Goal: Find specific page/section: Find specific page/section

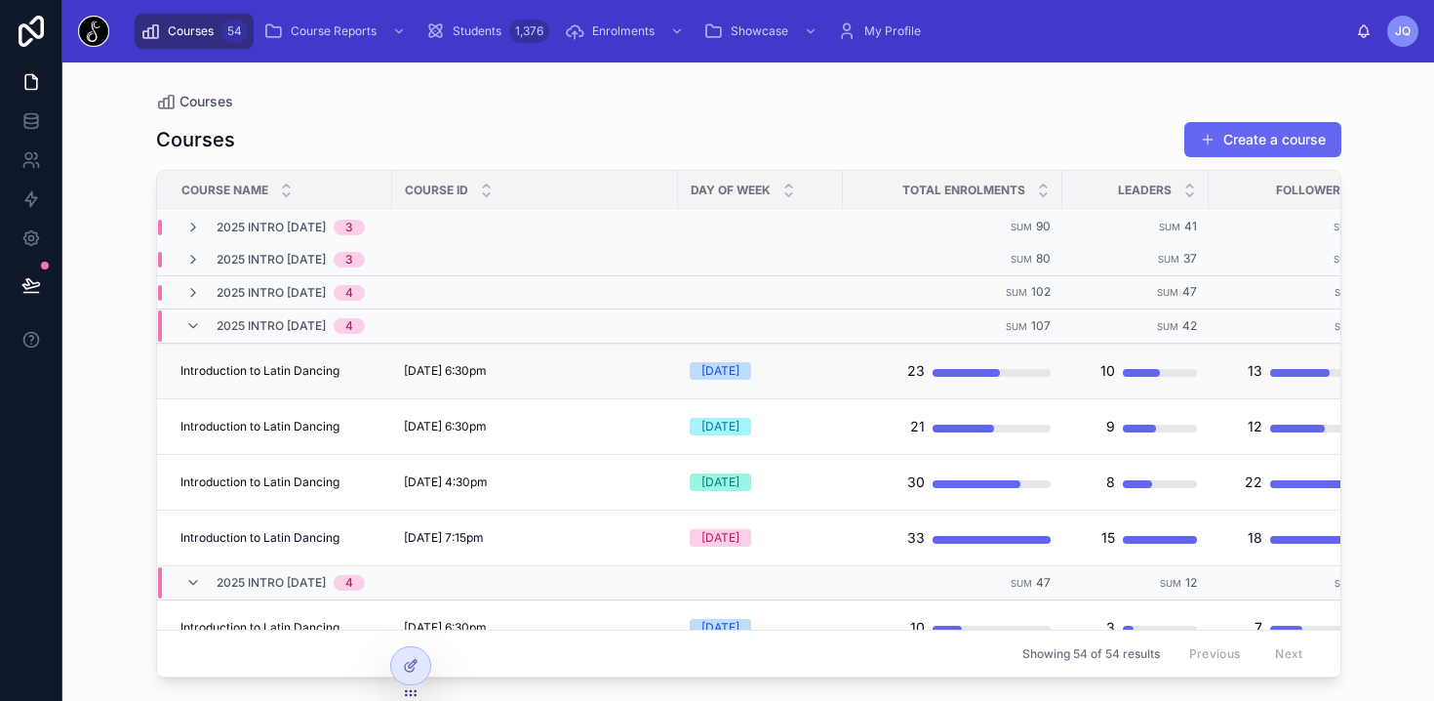
scroll to position [332, 0]
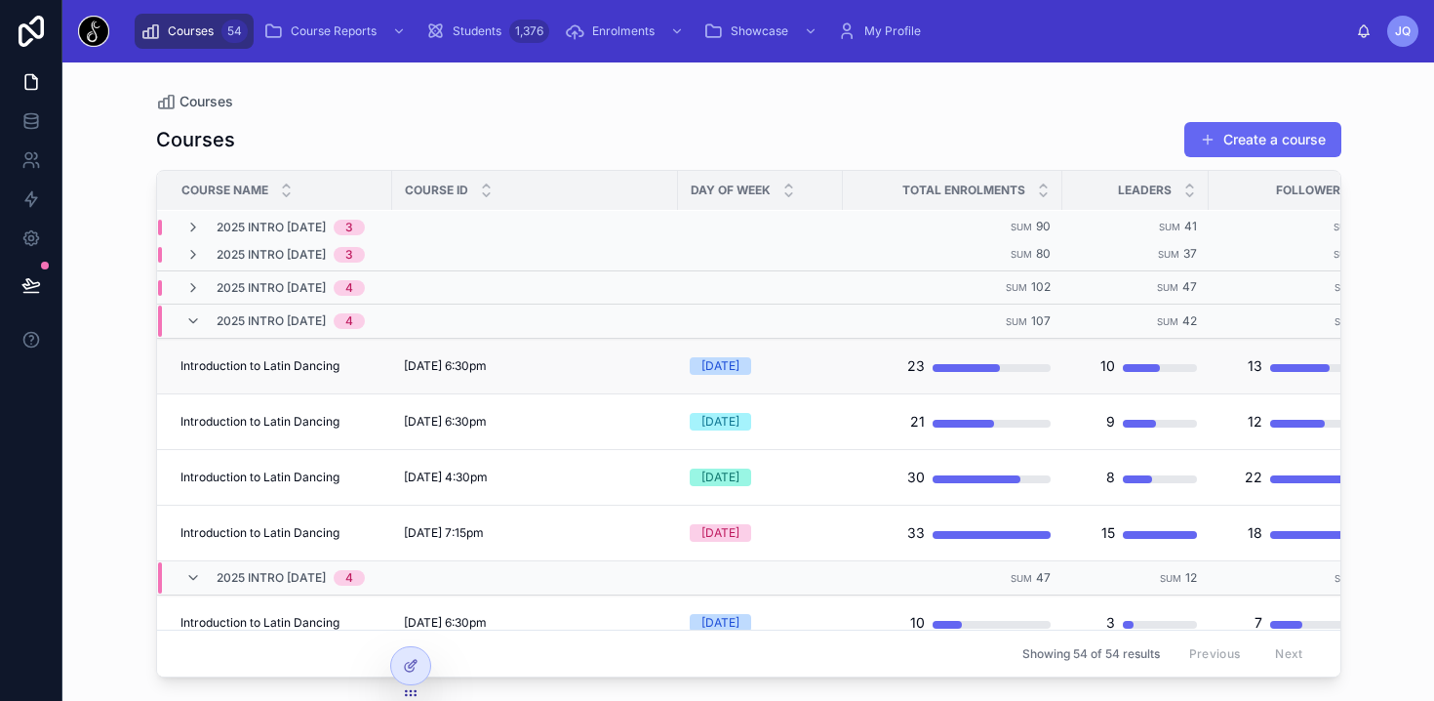
click at [487, 366] on span "[DATE] 6:30pm" at bounding box center [445, 366] width 83 height 16
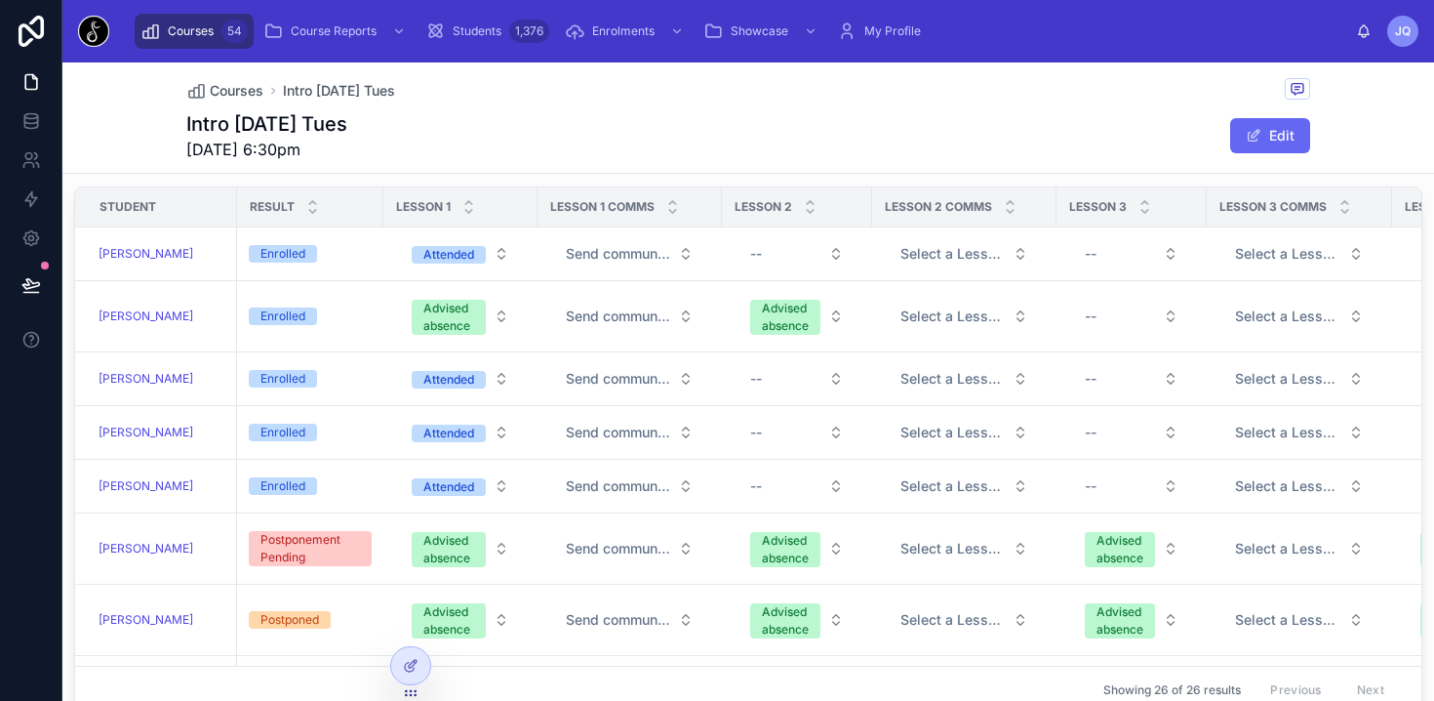
scroll to position [898, 0]
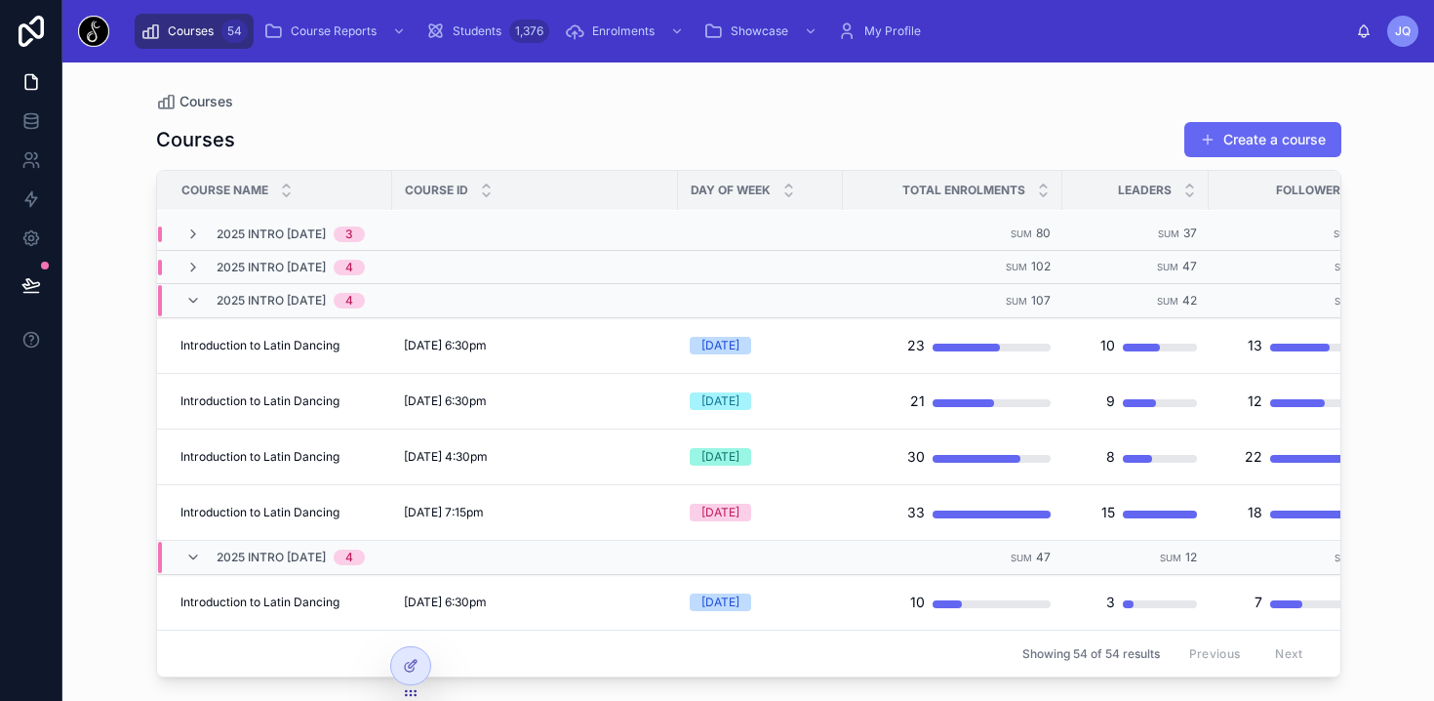
scroll to position [342, 0]
